Goal: Task Accomplishment & Management: Use online tool/utility

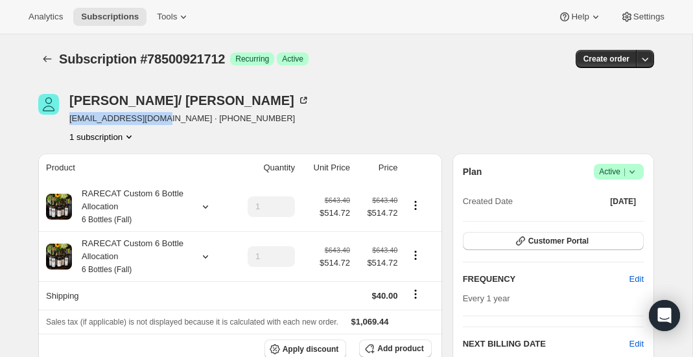
drag, startPoint x: 67, startPoint y: 119, endPoint x: 166, endPoint y: 119, distance: 99.1
click at [166, 120] on div "[PERSON_NAME]/ [PERSON_NAME] [PERSON_NAME][EMAIL_ADDRESS][DOMAIN_NAME] · [PHONE…" at bounding box center [253, 118] width 431 height 49
copy span "[EMAIL_ADDRESS][DOMAIN_NAME]"
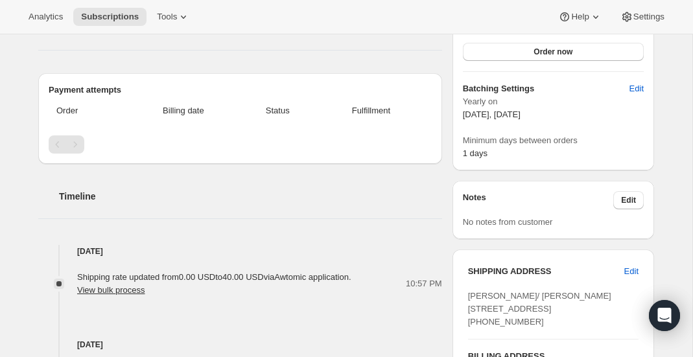
scroll to position [81, 0]
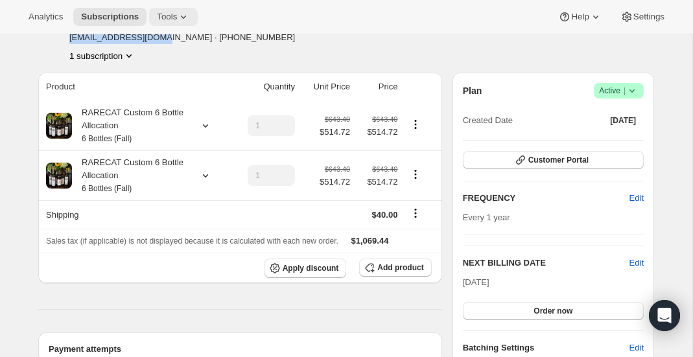
click at [182, 21] on icon at bounding box center [183, 16] width 13 height 13
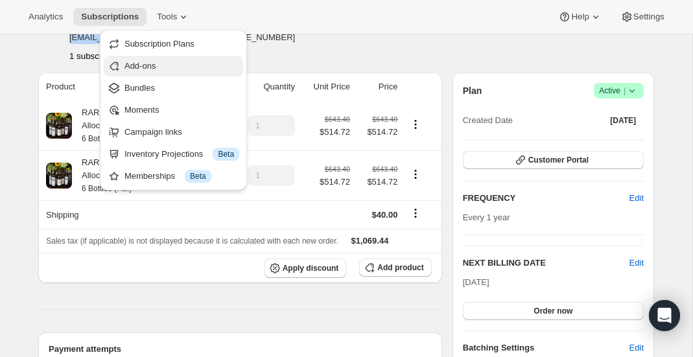
click at [185, 72] on button "Add-ons" at bounding box center [173, 66] width 139 height 21
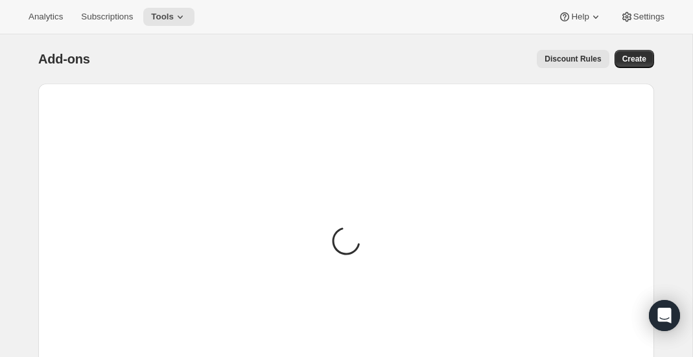
scroll to position [13, 0]
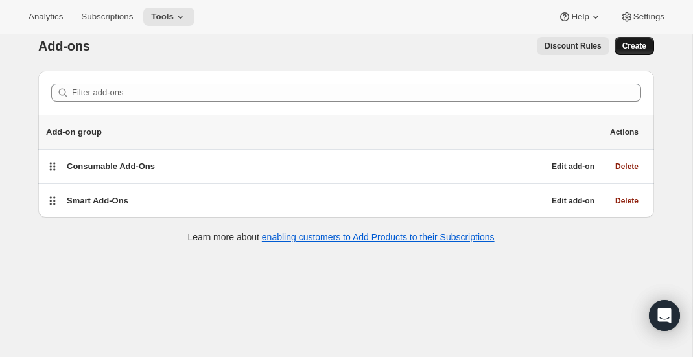
click at [626, 50] on span "Create" at bounding box center [634, 46] width 24 height 10
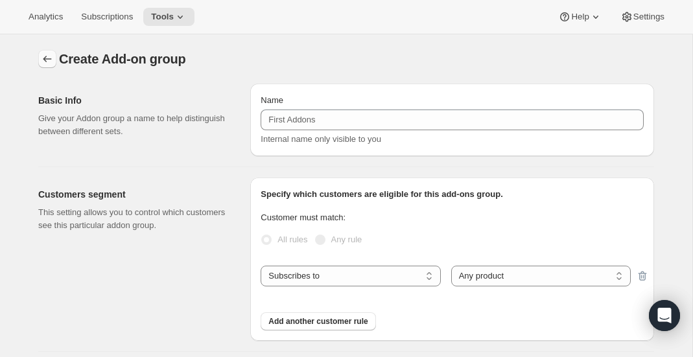
click at [41, 60] on icon "Addon groups" at bounding box center [47, 58] width 13 height 13
